Goal: Transaction & Acquisition: Purchase product/service

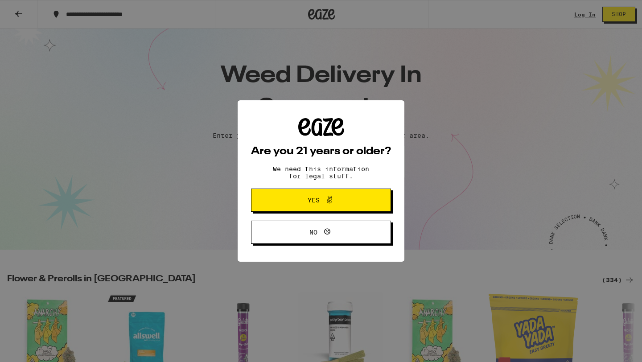
click at [321, 200] on span at bounding box center [327, 200] width 15 height 12
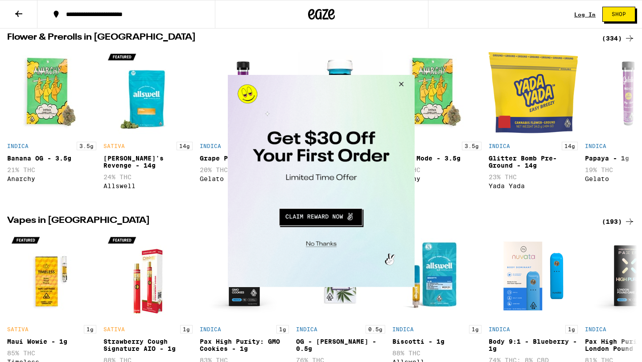
click at [400, 81] on button "Close Modal" at bounding box center [399, 85] width 24 height 21
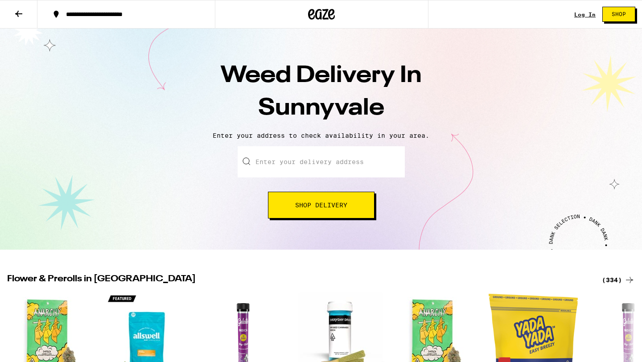
click at [303, 160] on input "Enter your delivery address" at bounding box center [321, 161] width 167 height 31
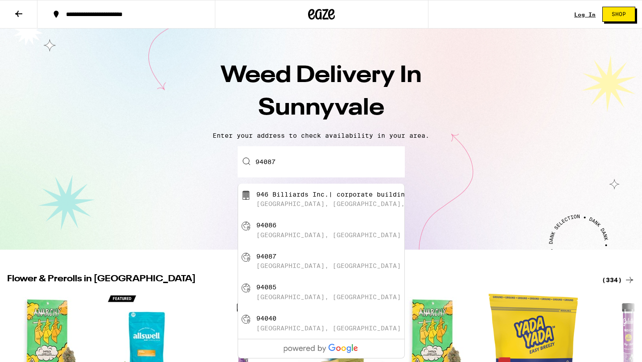
type input "946 Billiards Inc.| corporate building events, [GEOGRAPHIC_DATA], [GEOGRAPHIC_D…"
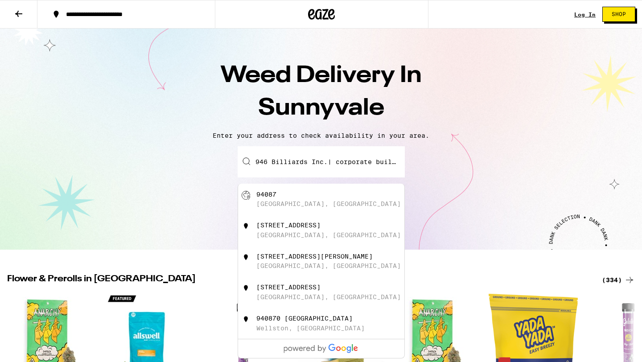
click at [319, 162] on input "946 Billiards Inc.| corporate building events, [GEOGRAPHIC_DATA], [GEOGRAPHIC_D…" at bounding box center [321, 161] width 167 height 31
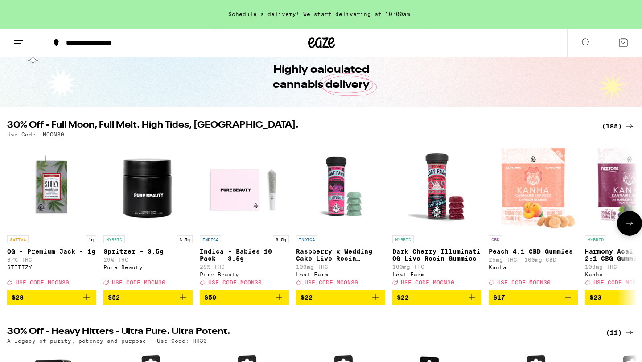
scroll to position [37, 0]
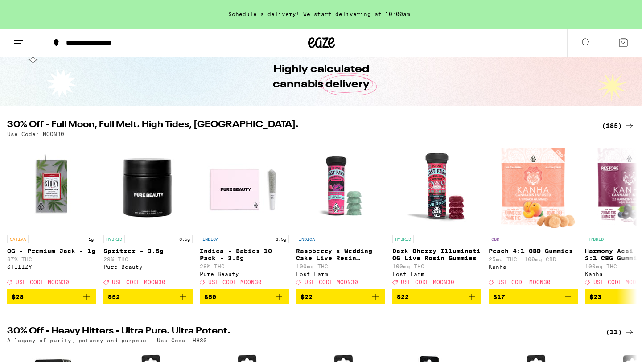
click at [588, 42] on icon at bounding box center [585, 42] width 7 height 7
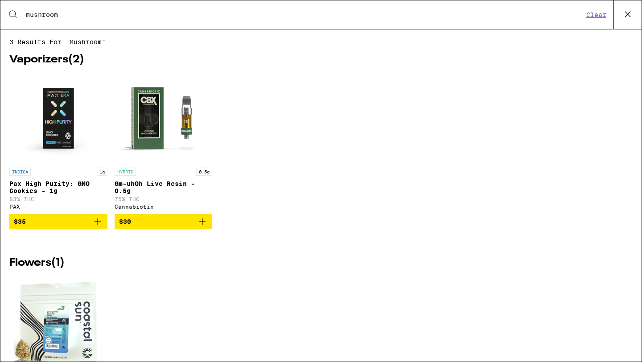
type input "mushroom"
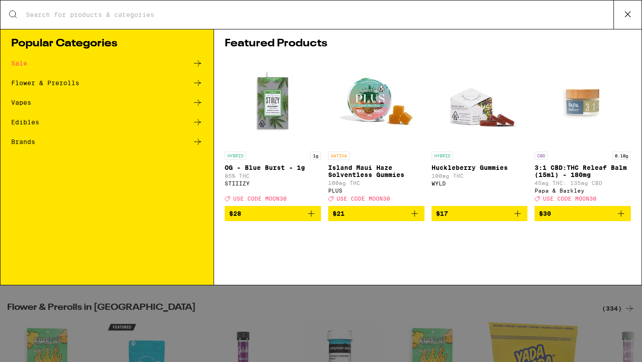
click at [626, 16] on icon at bounding box center [627, 14] width 5 height 5
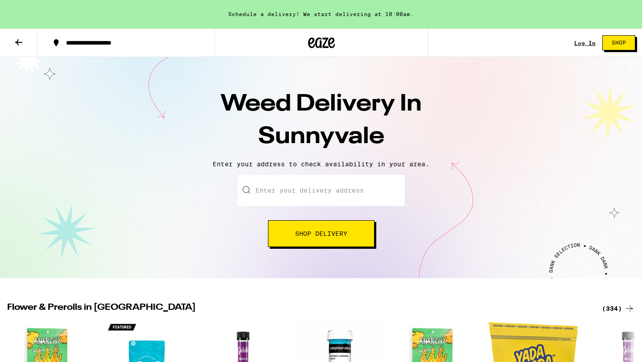
click at [323, 192] on input "Enter your delivery address" at bounding box center [321, 190] width 167 height 31
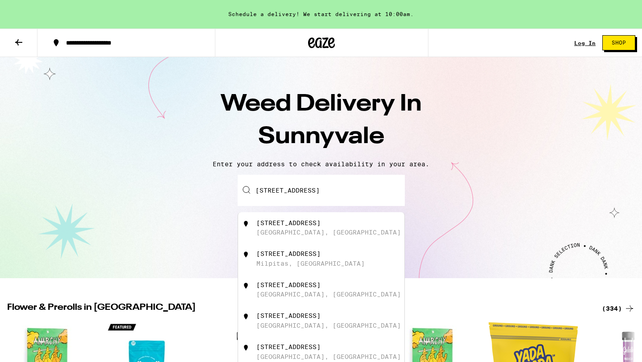
click at [317, 236] on div "[STREET_ADDRESS]" at bounding box center [335, 227] width 159 height 17
type input "[STREET_ADDRESS]"
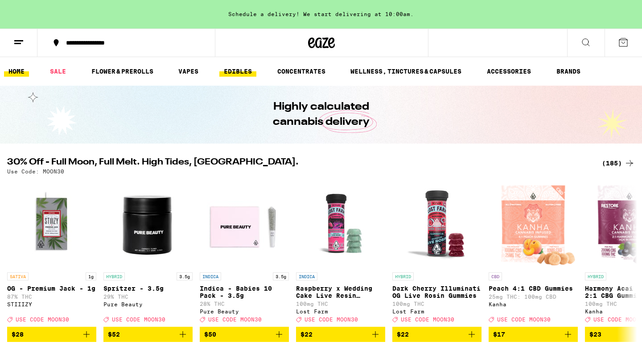
click at [241, 71] on link "EDIBLES" at bounding box center [237, 71] width 37 height 11
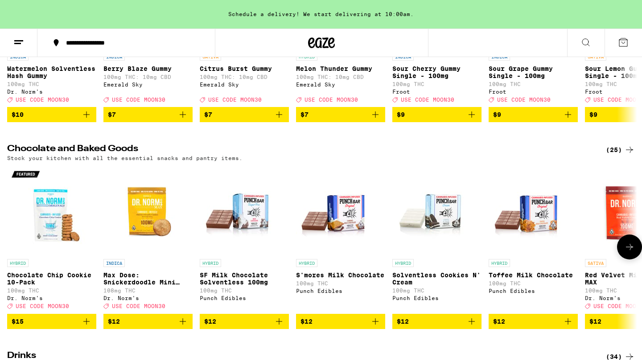
scroll to position [214, 0]
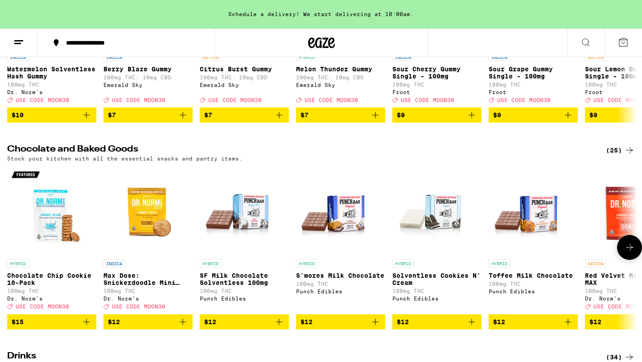
click at [631, 251] on icon at bounding box center [629, 247] width 7 height 6
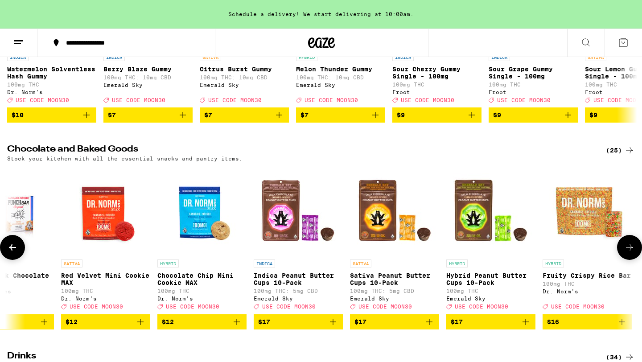
scroll to position [0, 531]
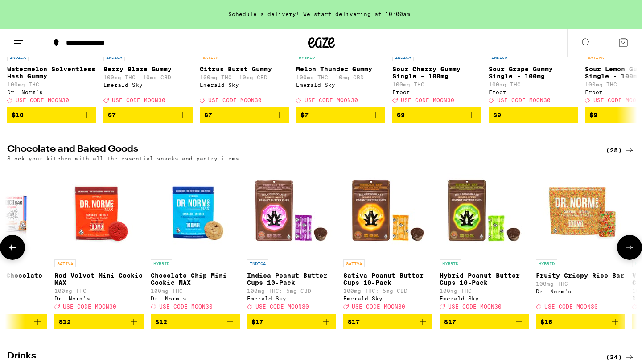
click at [624, 253] on icon at bounding box center [629, 247] width 11 height 11
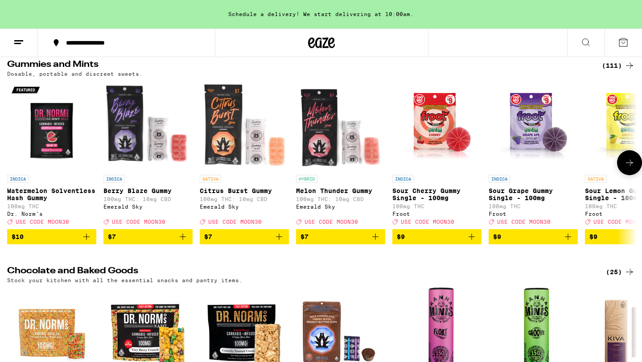
scroll to position [91, 0]
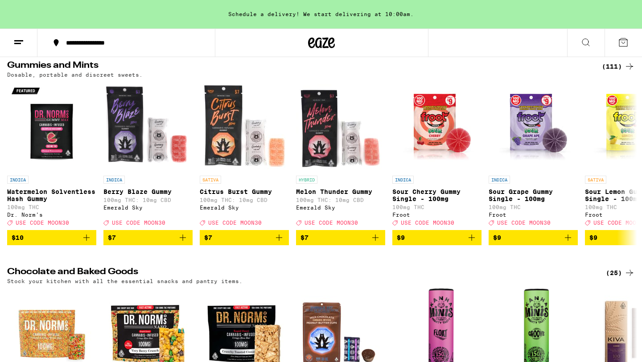
click at [623, 66] on div "(111)" at bounding box center [618, 66] width 33 height 11
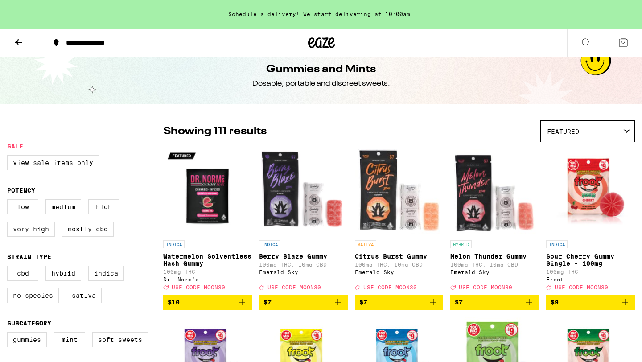
scroll to position [12, 0]
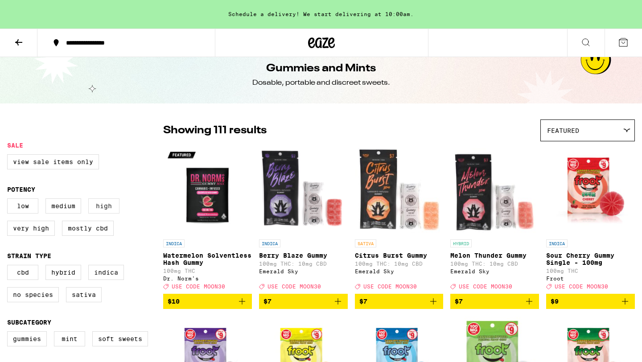
click at [104, 210] on label "High" at bounding box center [103, 205] width 31 height 15
click at [9, 200] on input "High" at bounding box center [9, 200] width 0 height 0
checkbox input "true"
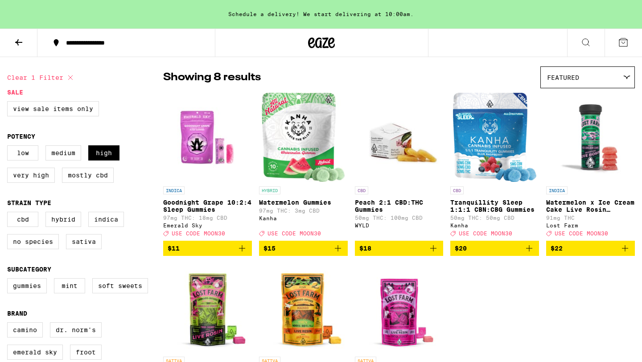
scroll to position [62, 0]
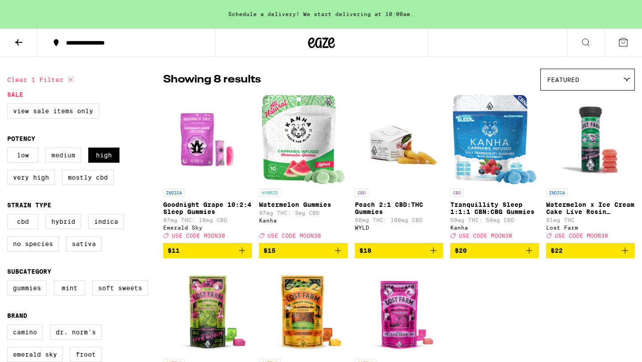
click at [73, 157] on label "Medium" at bounding box center [63, 155] width 36 height 15
click at [9, 149] on input "Medium" at bounding box center [9, 149] width 0 height 0
checkbox input "true"
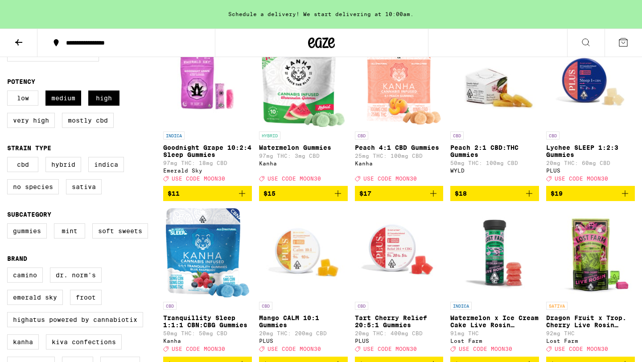
scroll to position [106, 0]
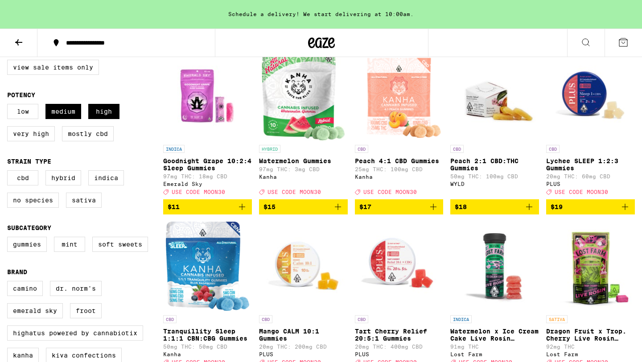
click at [206, 128] on img "Open page for Goodnight Grape 10:2:4 Sleep Gummies from Emerald Sky" at bounding box center [207, 95] width 89 height 89
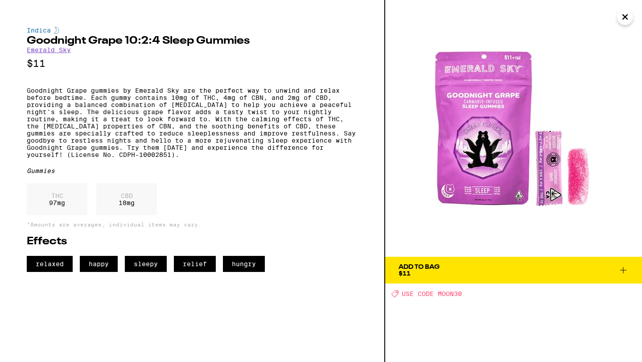
click at [624, 272] on icon at bounding box center [623, 270] width 11 height 11
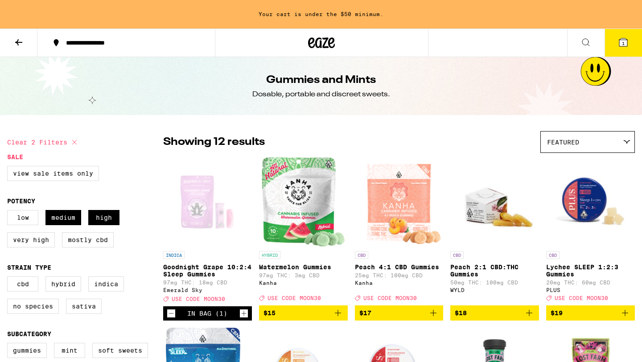
click at [625, 41] on icon at bounding box center [623, 42] width 8 height 8
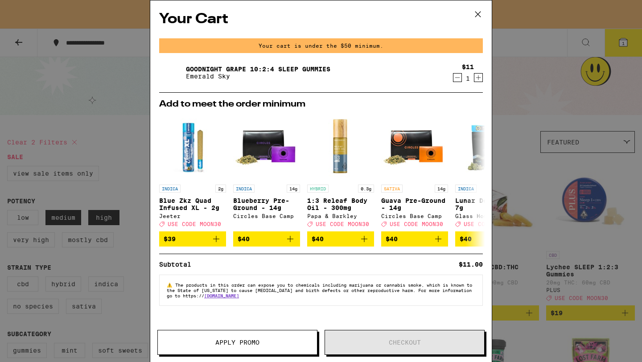
click at [253, 346] on button "Apply Promo" at bounding box center [237, 342] width 160 height 25
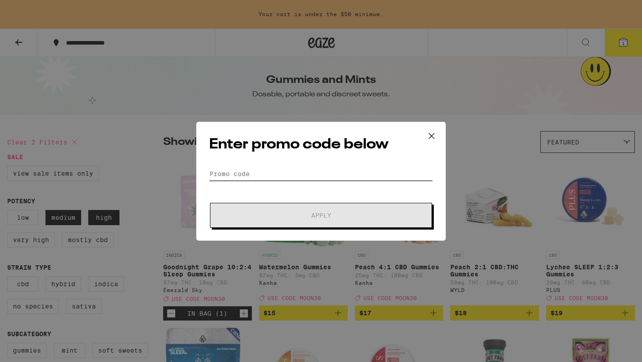
click at [238, 177] on input "Promo Code" at bounding box center [321, 173] width 224 height 13
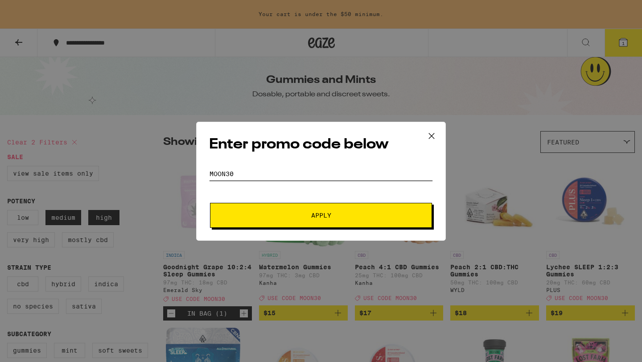
type input "moon30"
click at [288, 209] on button "Apply" at bounding box center [321, 215] width 222 height 25
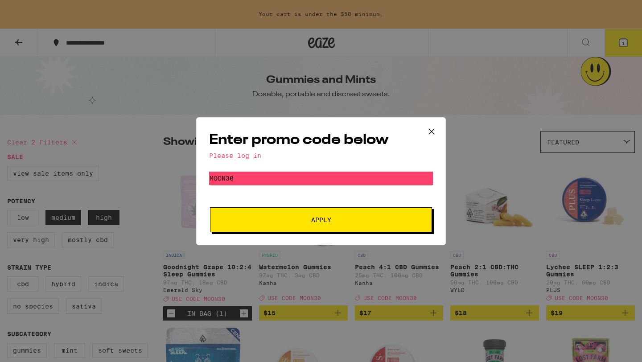
click at [314, 220] on span "Apply" at bounding box center [321, 220] width 20 height 6
click at [432, 130] on icon at bounding box center [431, 130] width 5 height 5
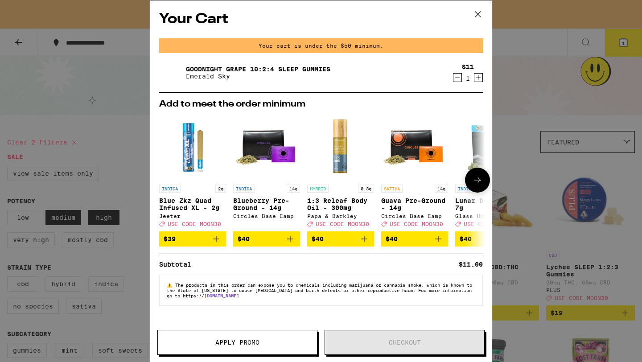
click at [332, 185] on div "HYBRID 0.3g" at bounding box center [340, 189] width 67 height 8
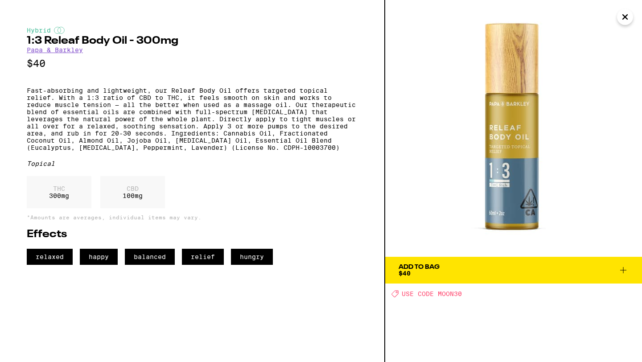
click at [626, 16] on icon "Close" at bounding box center [625, 16] width 11 height 13
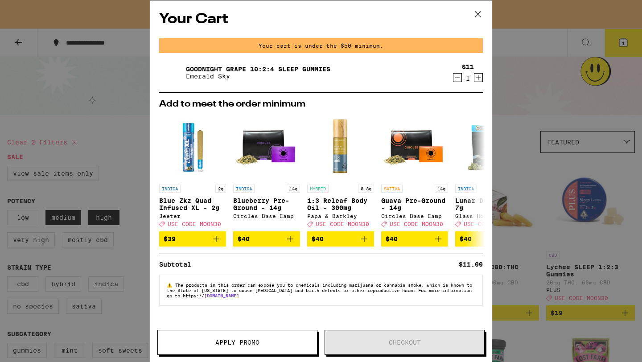
click at [634, 28] on div "Your Cart Your cart is under the $50 minimum. Goodnight Grape 10:2:4 Sleep Gumm…" at bounding box center [321, 181] width 642 height 362
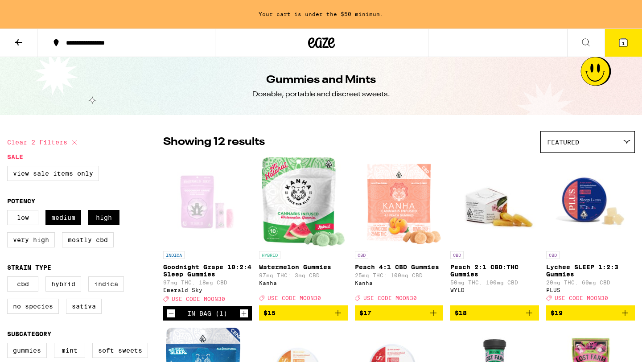
click at [627, 44] on icon at bounding box center [623, 42] width 8 height 8
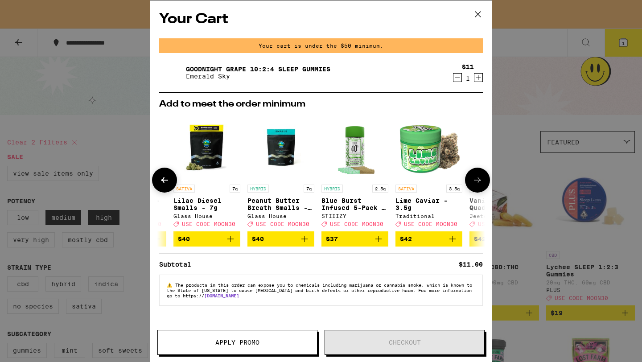
scroll to position [0, 416]
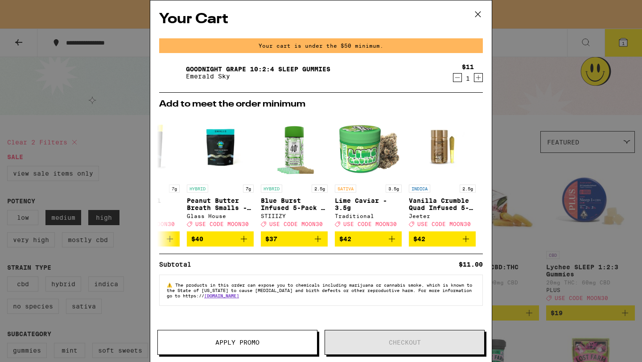
click at [475, 16] on icon at bounding box center [477, 14] width 13 height 13
